Goal: Book appointment/travel/reservation

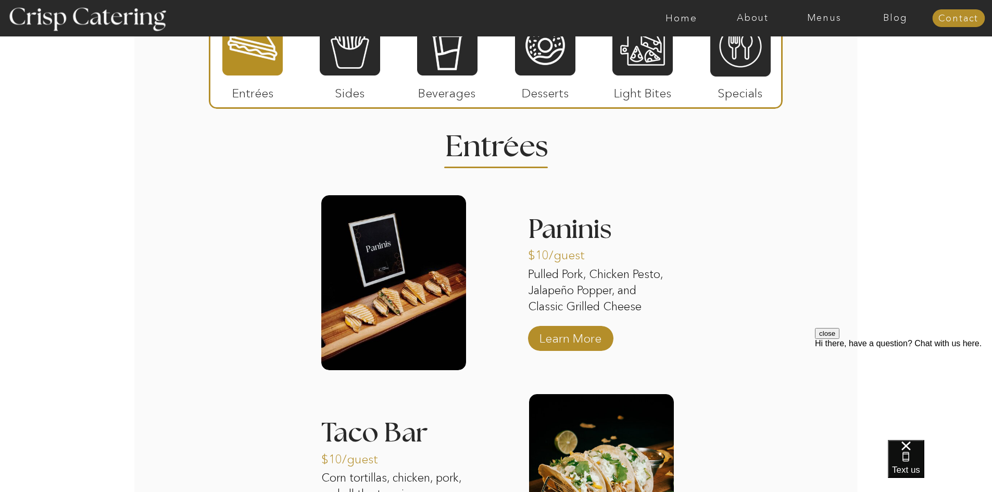
scroll to position [1249, 0]
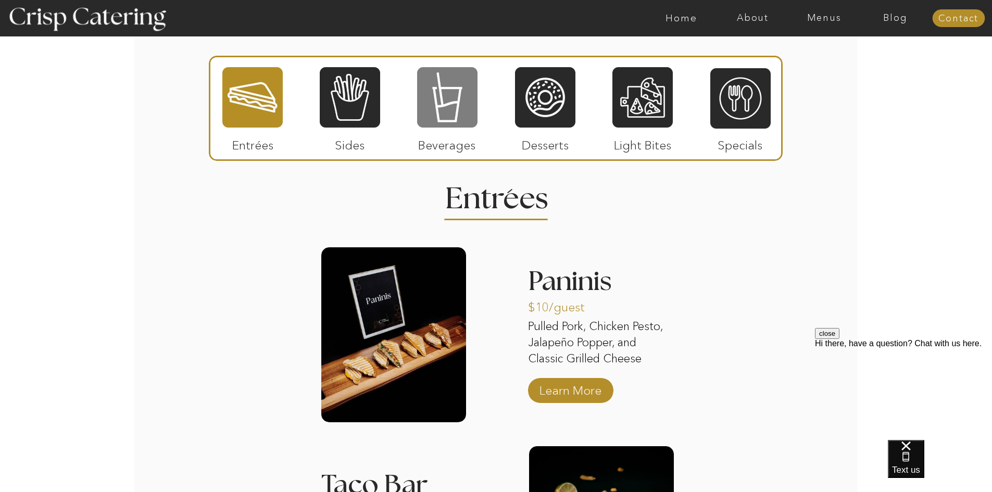
click at [452, 105] on div at bounding box center [447, 97] width 60 height 62
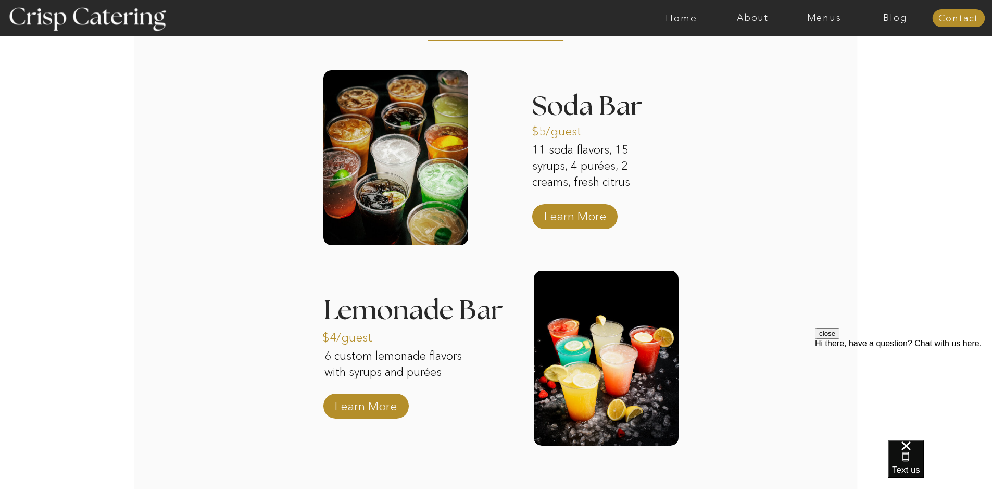
scroll to position [1405, 0]
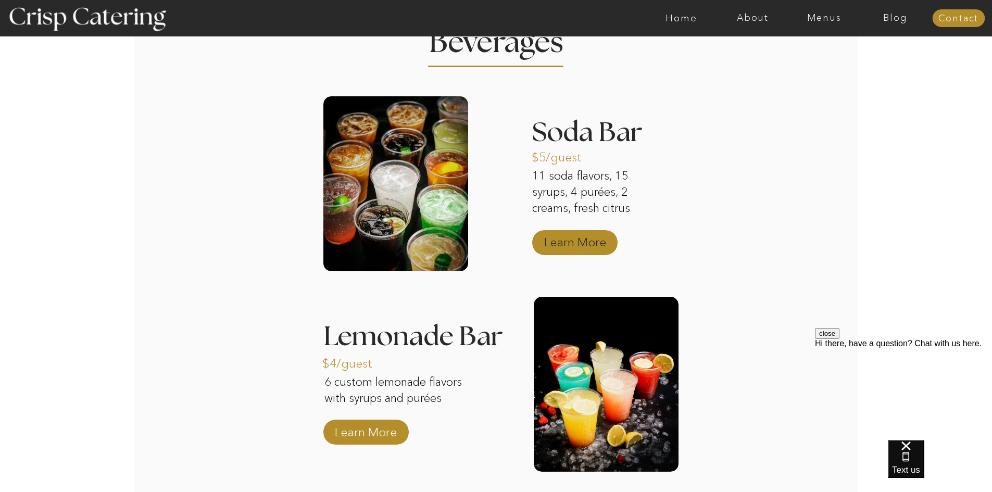
click at [568, 244] on p "Learn More" at bounding box center [574, 239] width 69 height 30
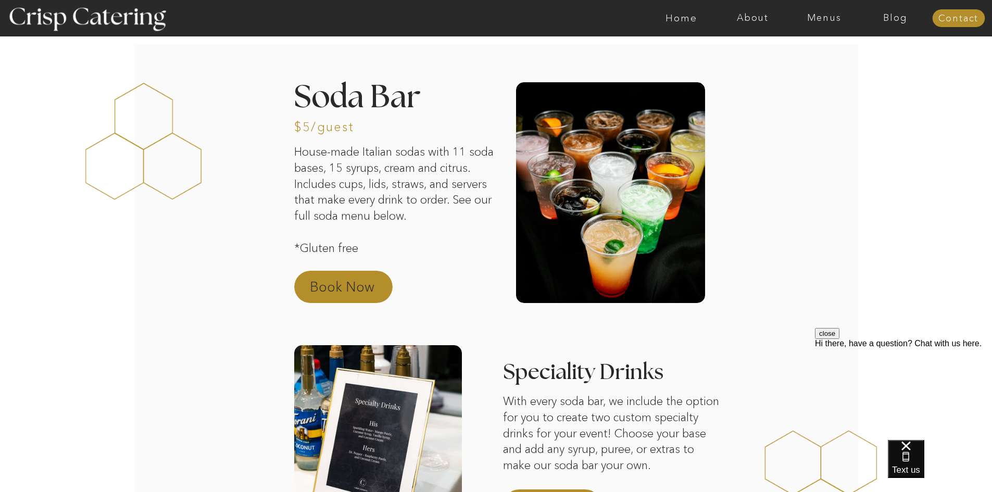
click at [337, 289] on p "Book Now" at bounding box center [356, 289] width 92 height 25
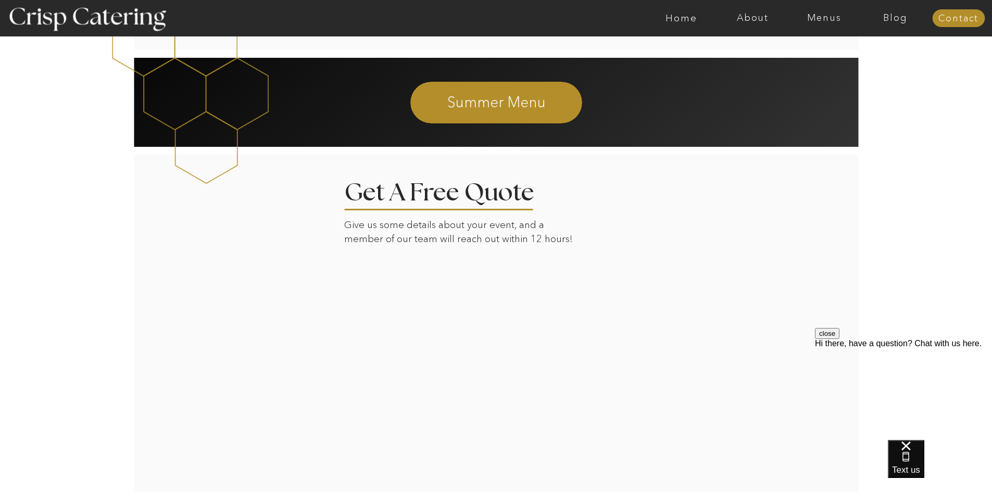
scroll to position [1791, 0]
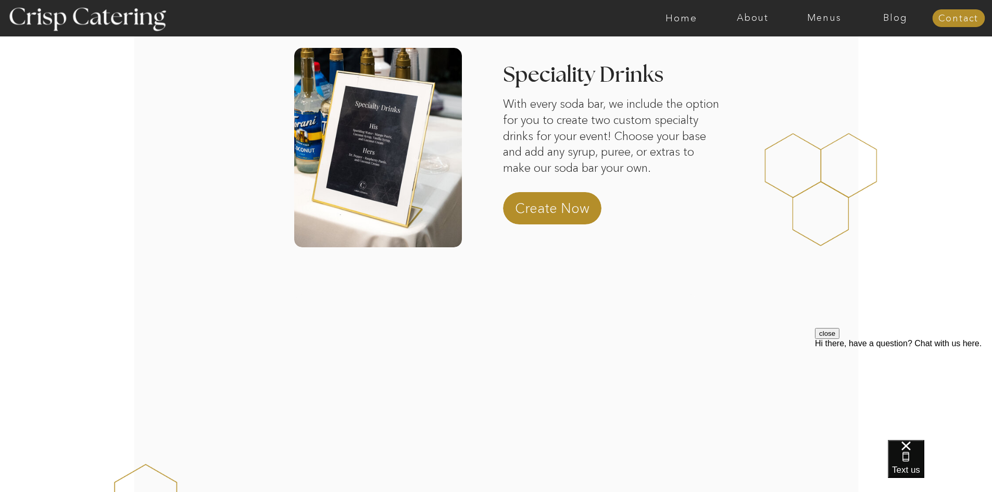
scroll to position [230, 0]
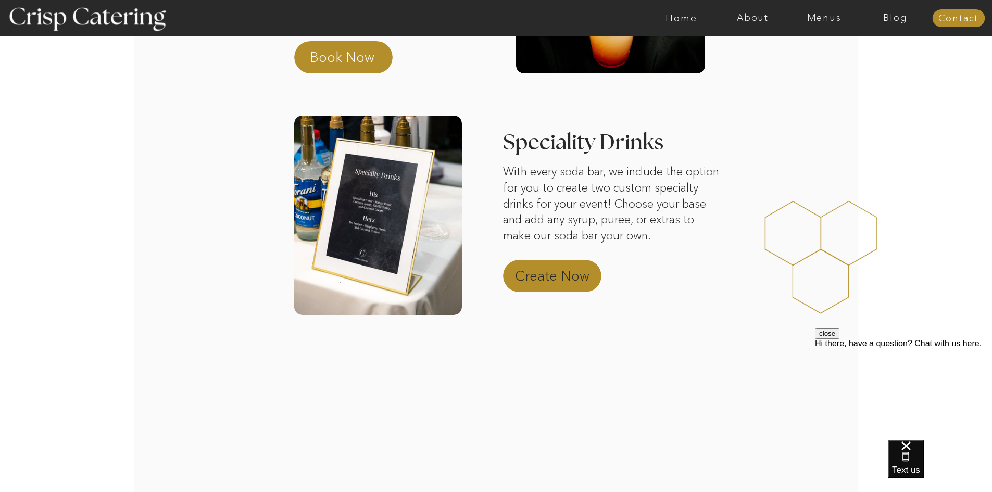
click at [540, 270] on p "Create Now" at bounding box center [561, 279] width 92 height 25
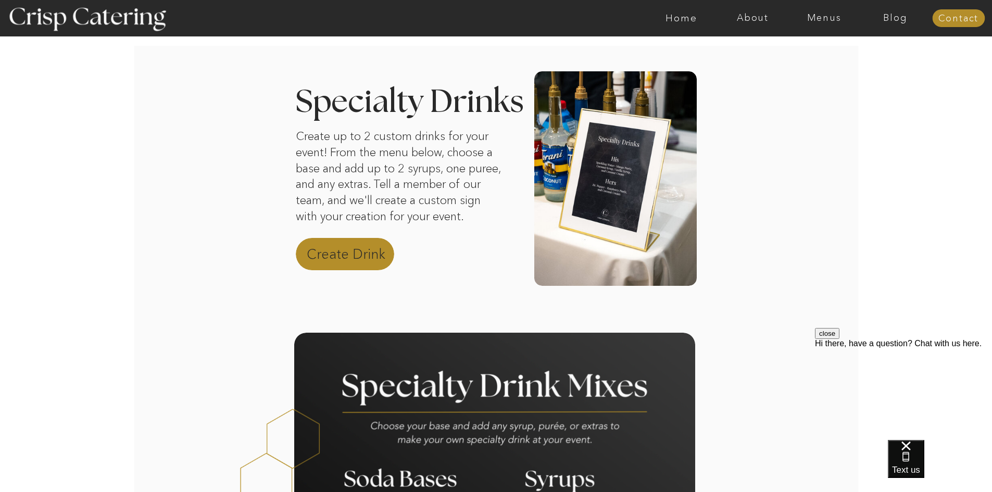
click at [379, 259] on p "Create Drink" at bounding box center [353, 257] width 92 height 25
